Goal: Task Accomplishment & Management: Use online tool/utility

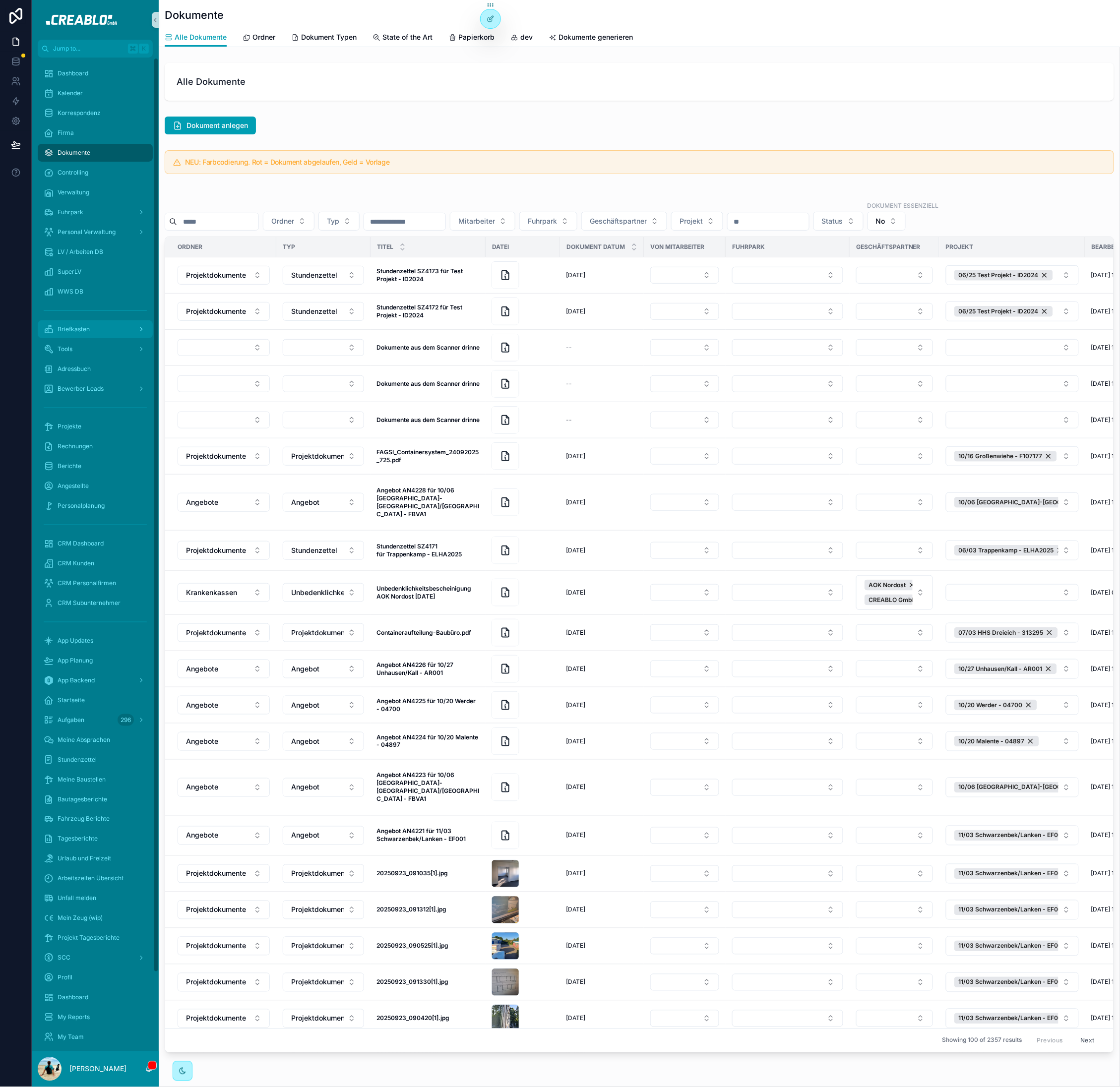
click at [88, 329] on span "Briefkasten" at bounding box center [74, 329] width 33 height 8
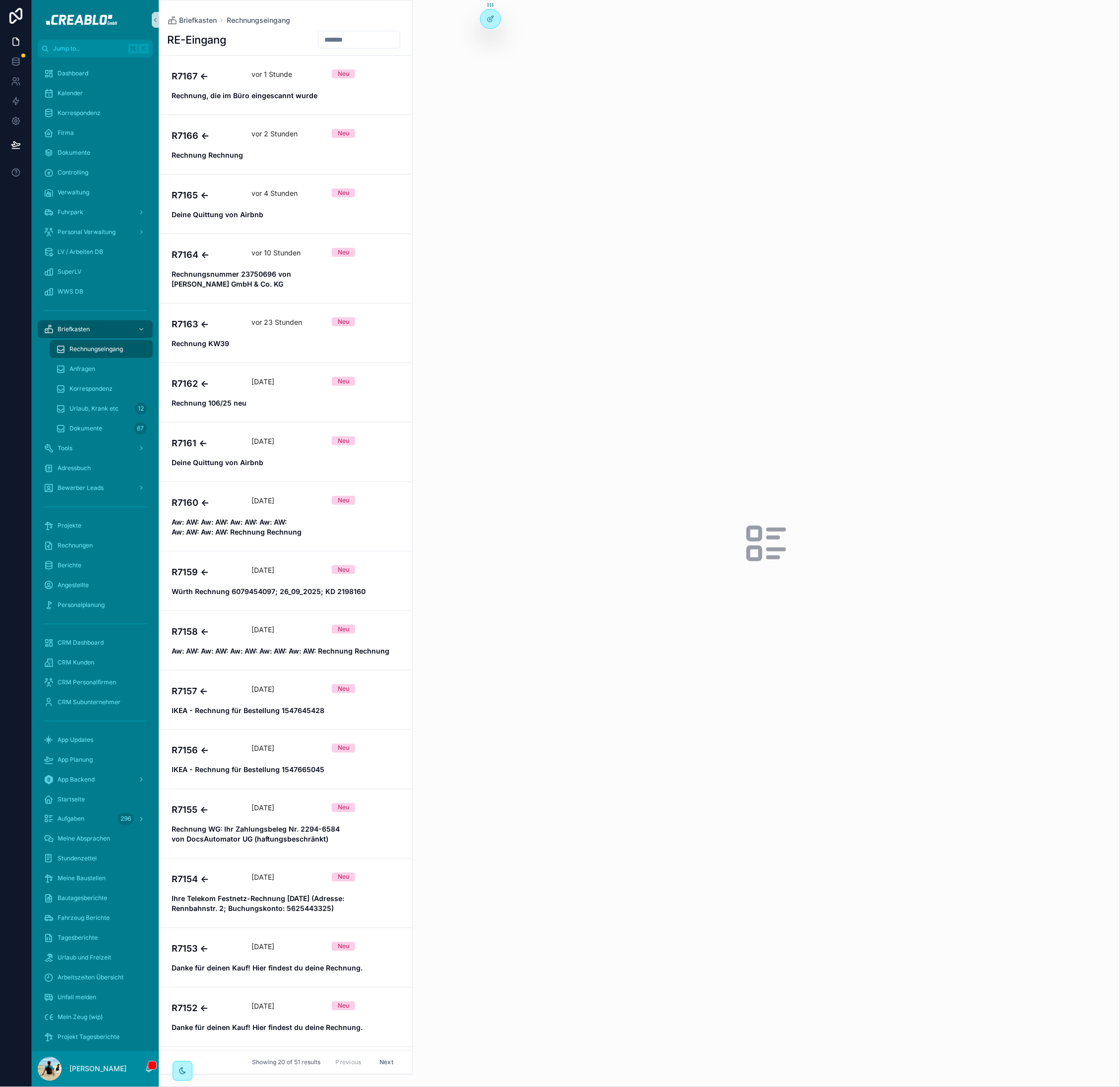
click at [328, 34] on input "scrollable content" at bounding box center [359, 39] width 81 height 14
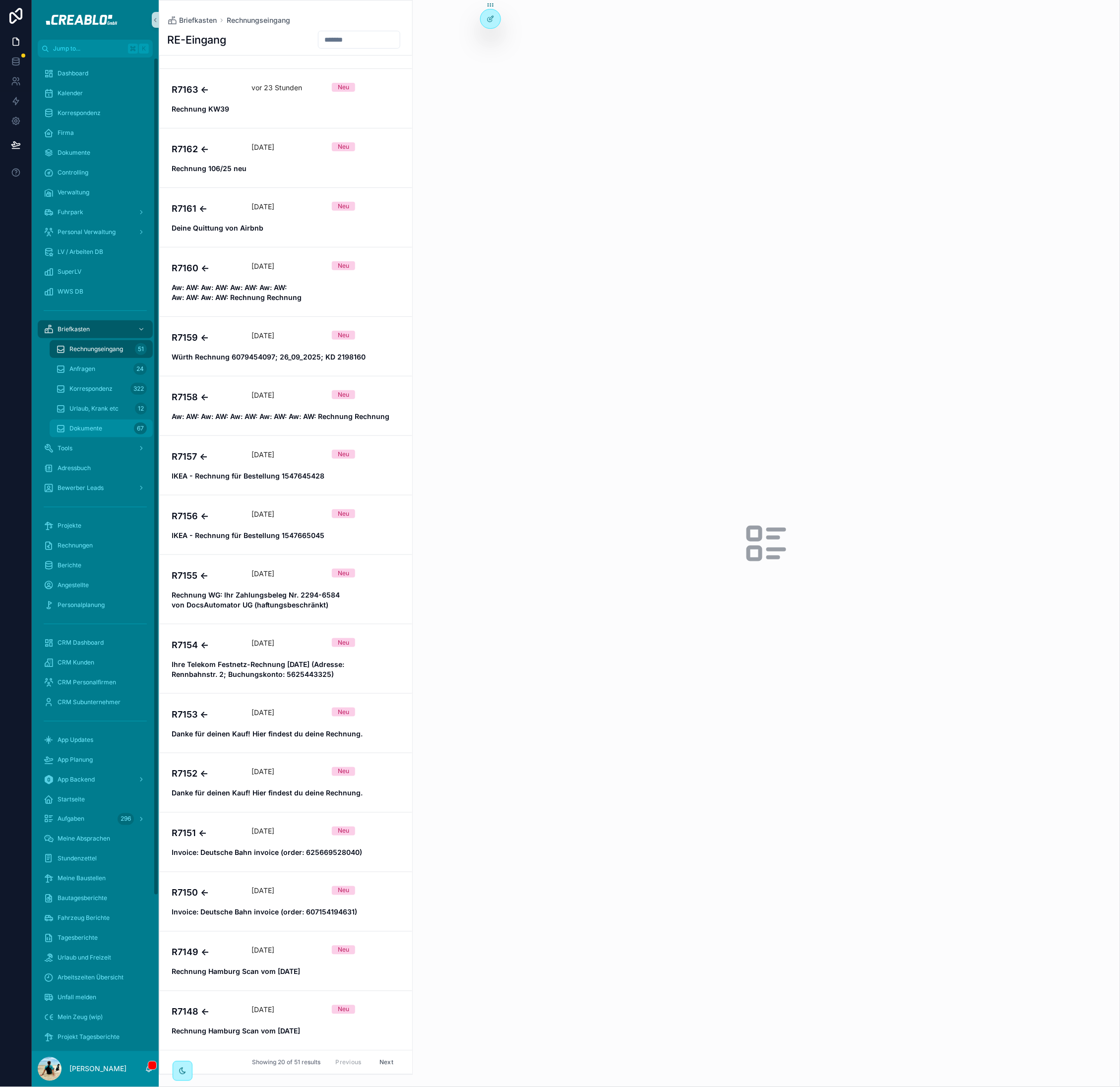
click at [85, 430] on span "Dokumente" at bounding box center [85, 428] width 33 height 8
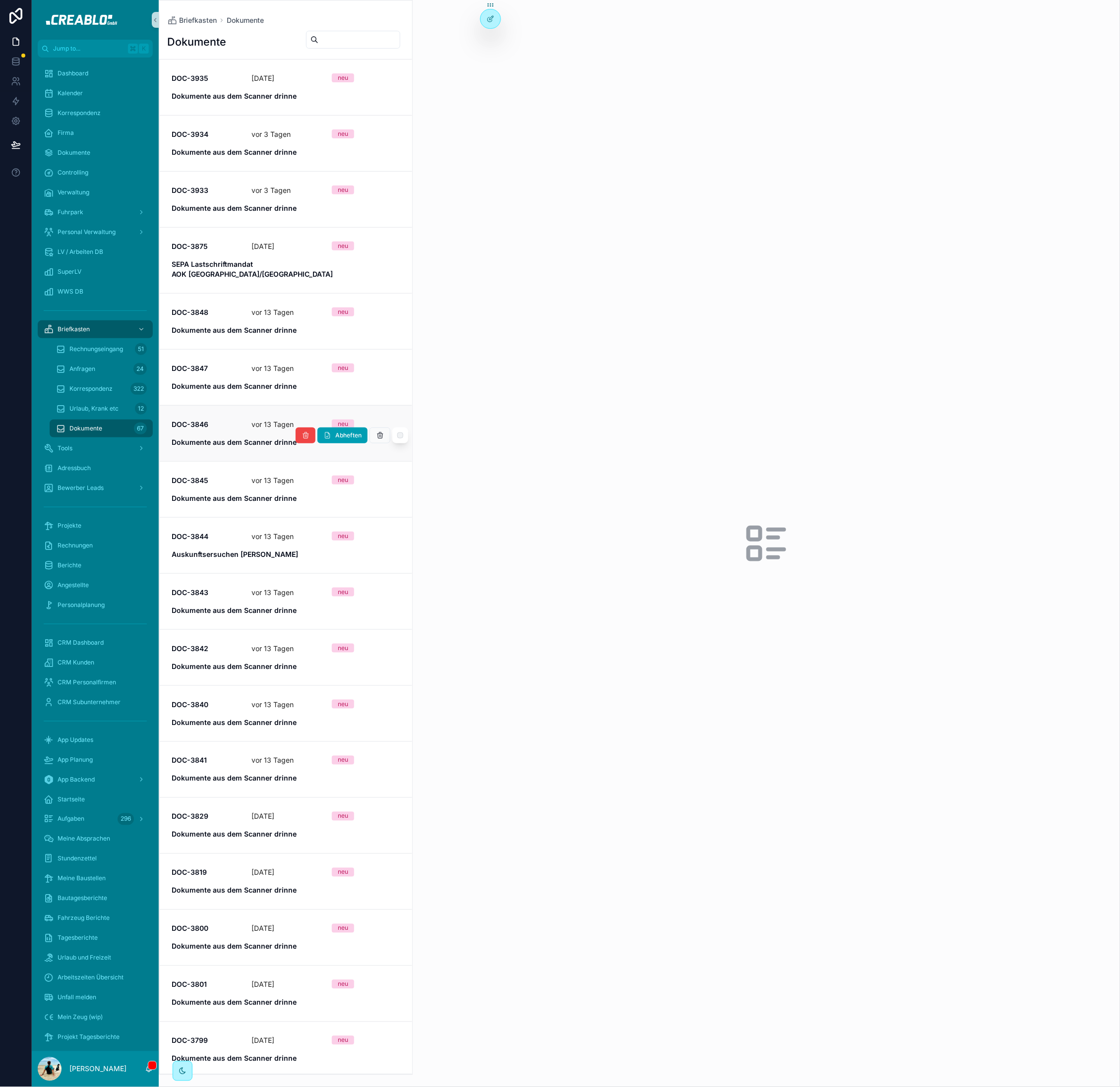
click at [234, 438] on strong "Dokumente aus dem Scanner drinne" at bounding box center [234, 442] width 125 height 8
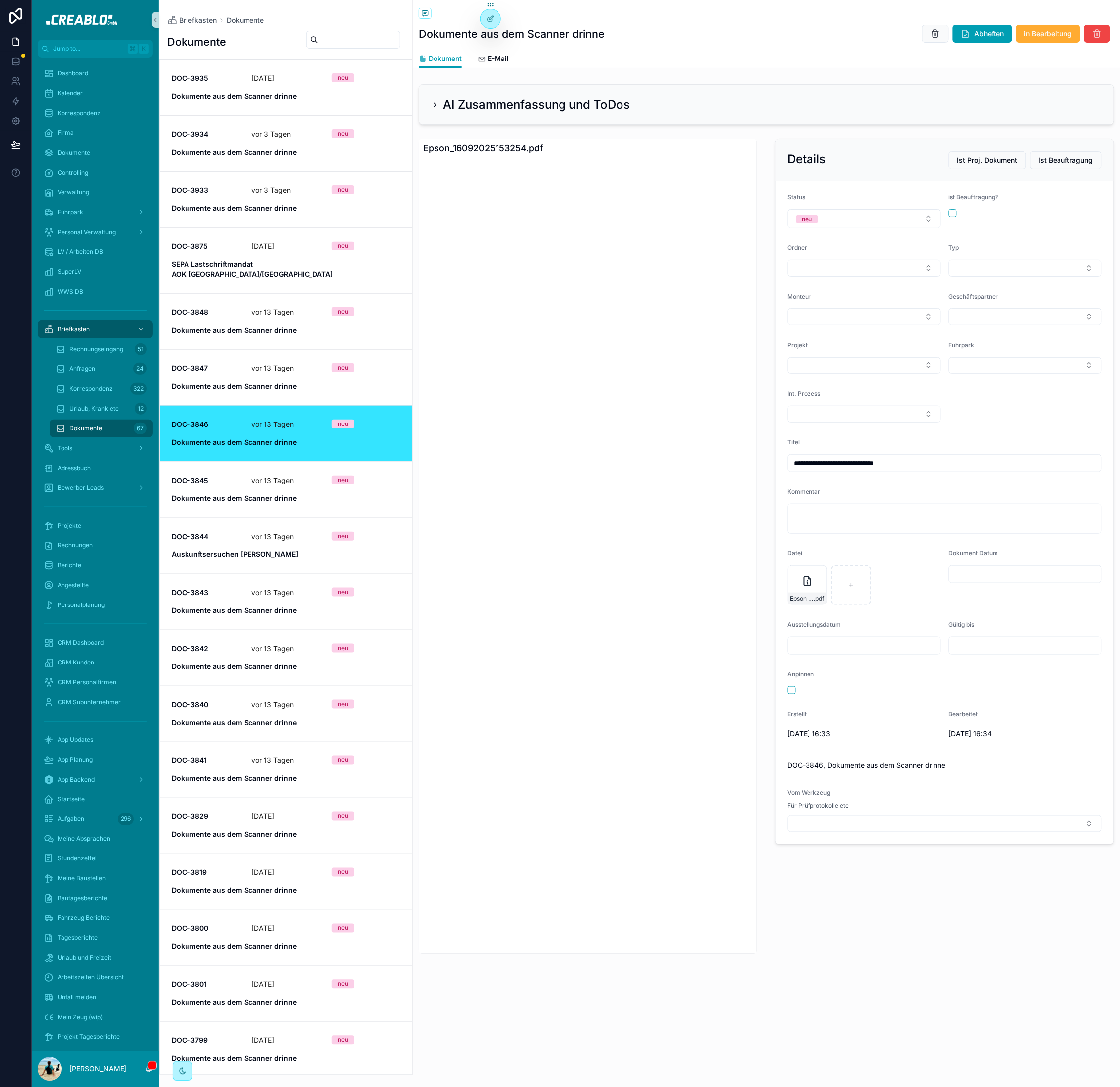
click at [235, 475] on span "DOC-3845" at bounding box center [205, 480] width 68 height 10
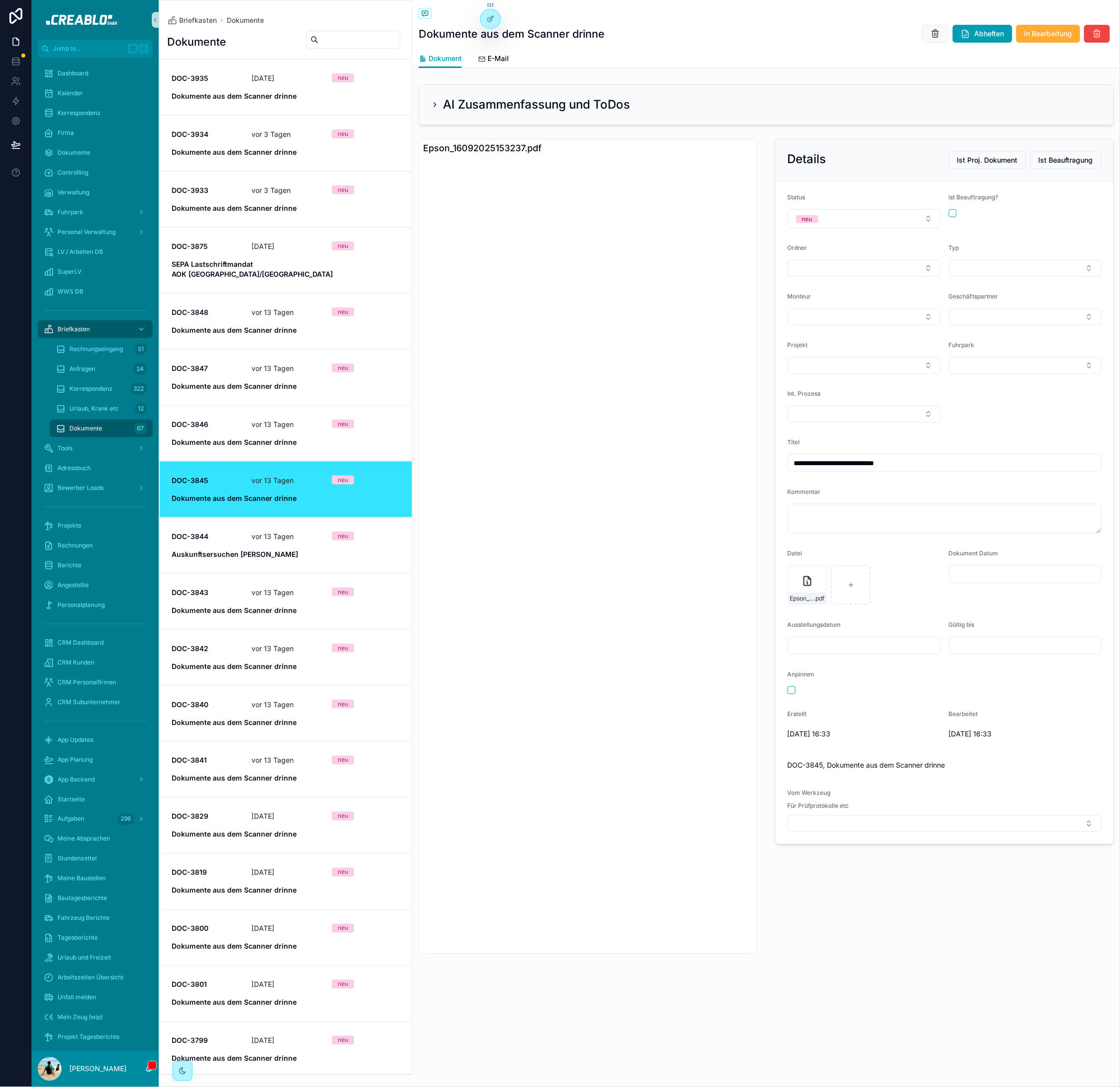
click at [226, 606] on strong "Dokumente aus dem Scanner drinne" at bounding box center [234, 610] width 125 height 8
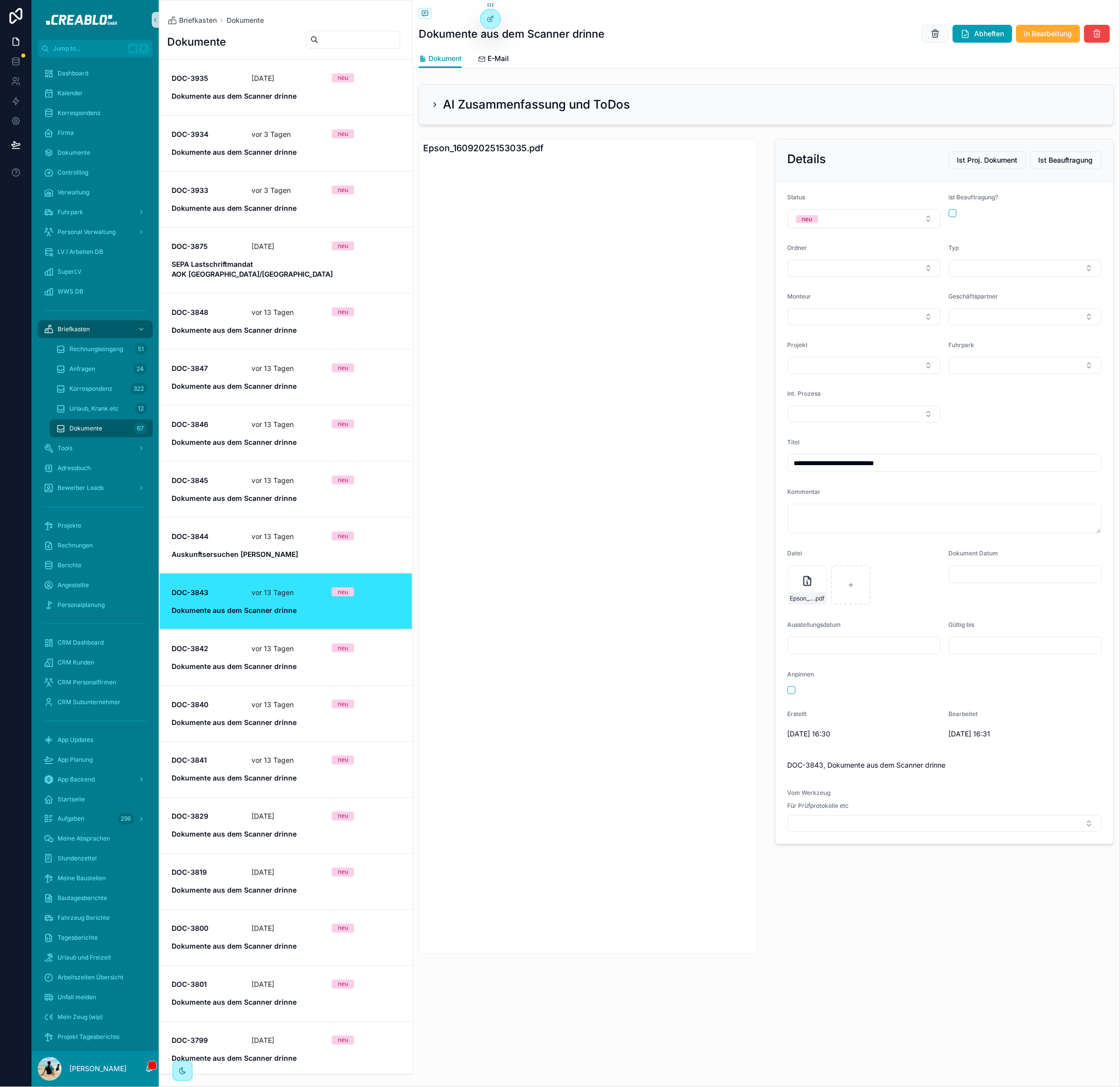
click at [230, 644] on span "DOC-3842" at bounding box center [205, 649] width 68 height 10
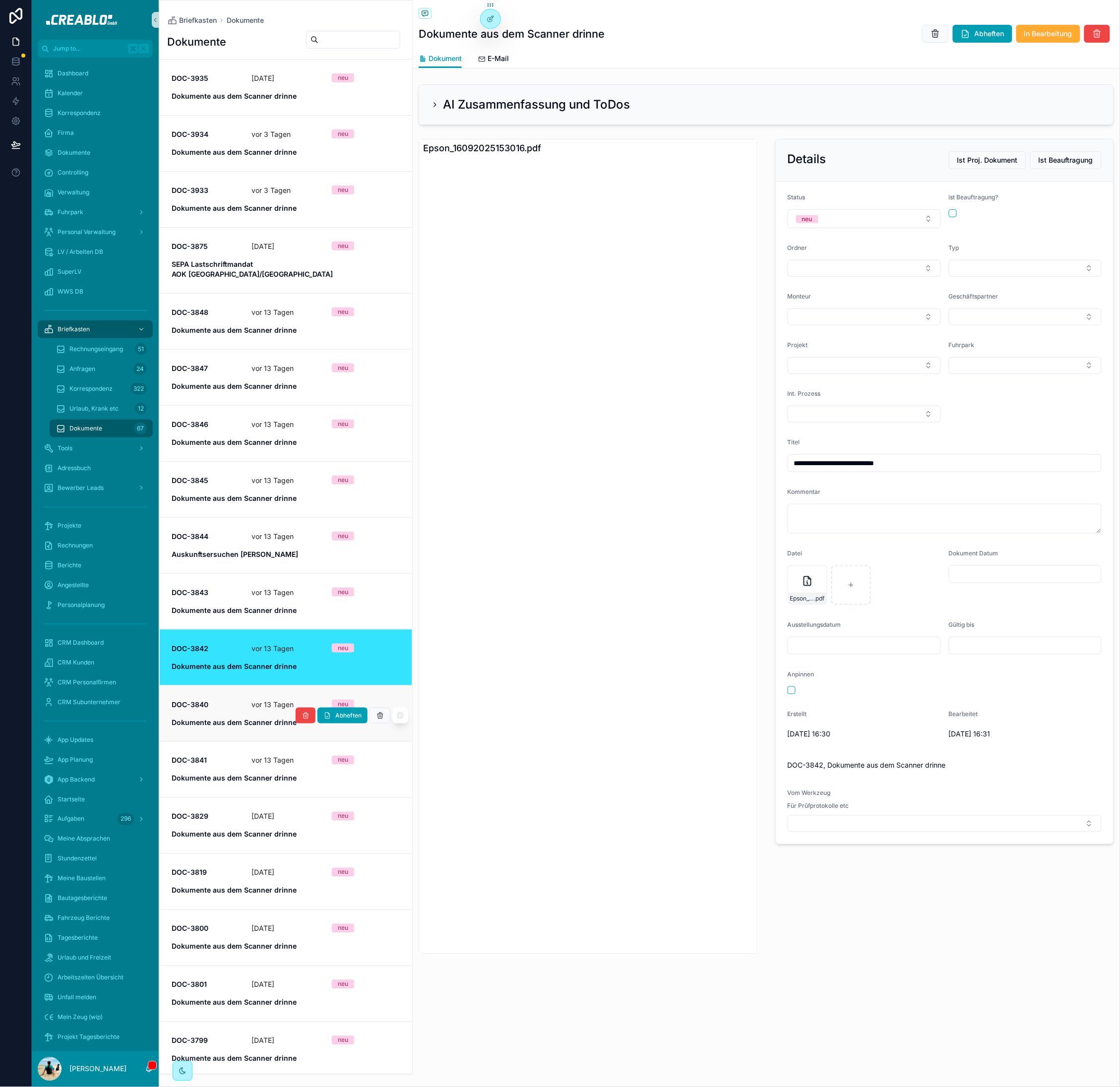
click at [235, 705] on div "DOC-3840 [DATE] neu Dokumente aus dem Scanner drinne" at bounding box center [285, 714] width 228 height 28
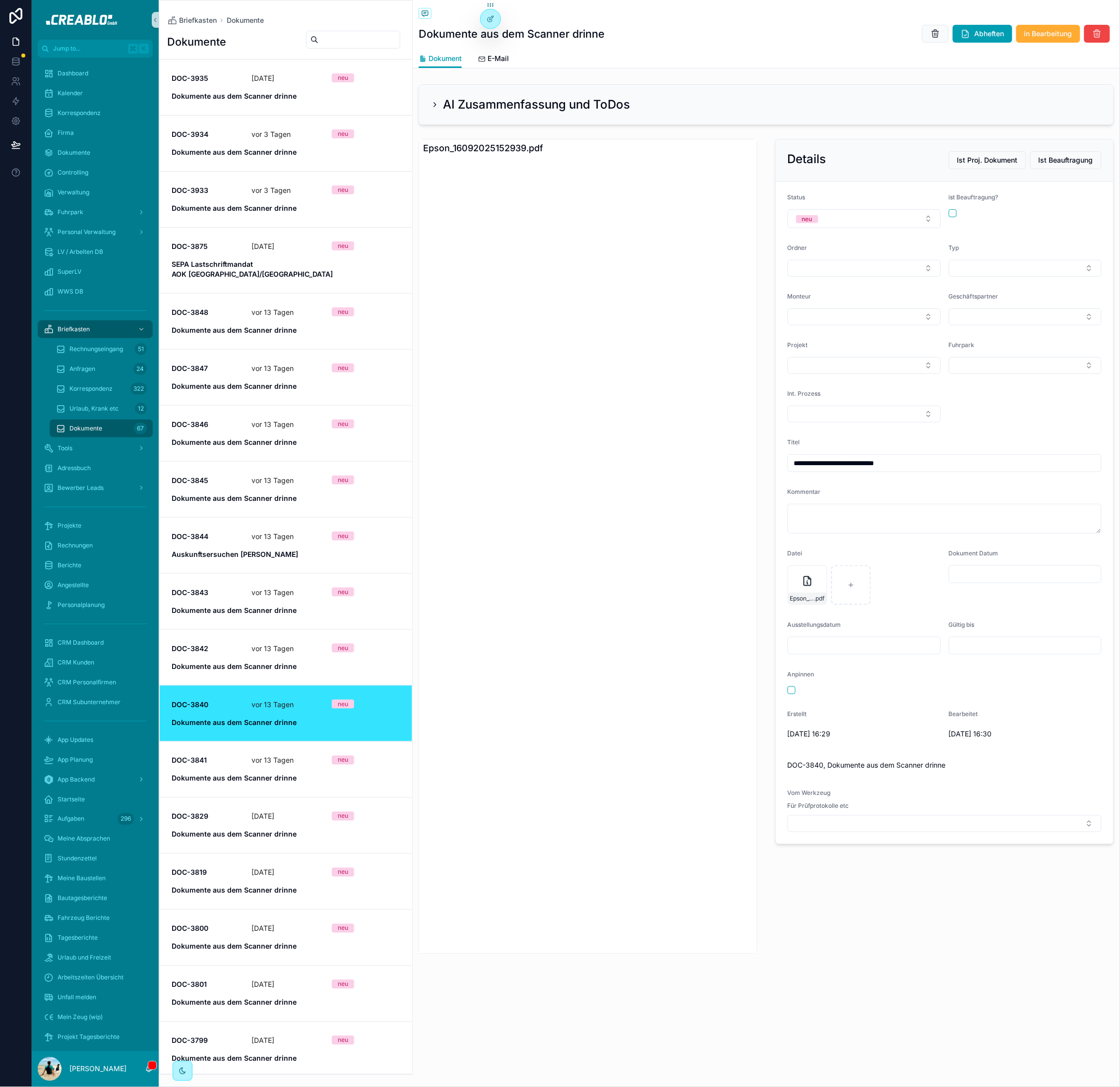
drag, startPoint x: 842, startPoint y: 983, endPoint x: 1105, endPoint y: 779, distance: 332.8
click at [842, 982] on div "**********" at bounding box center [767, 511] width 708 height 1022
